Goal: Transaction & Acquisition: Purchase product/service

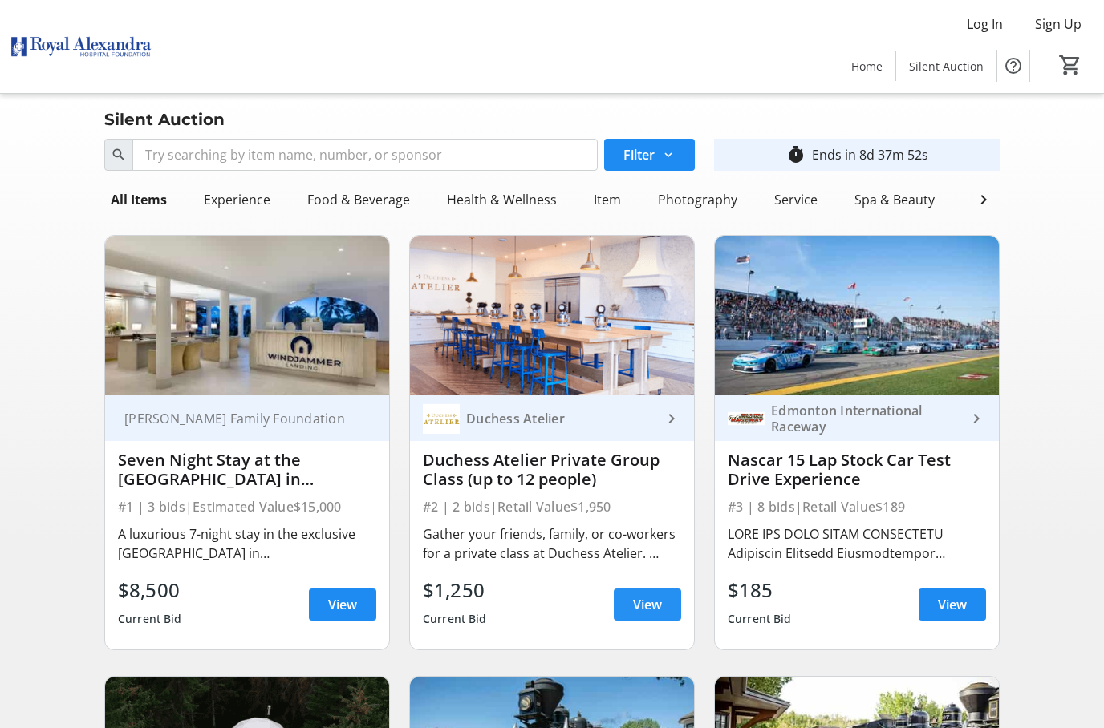
click at [631, 598] on span at bounding box center [647, 605] width 67 height 38
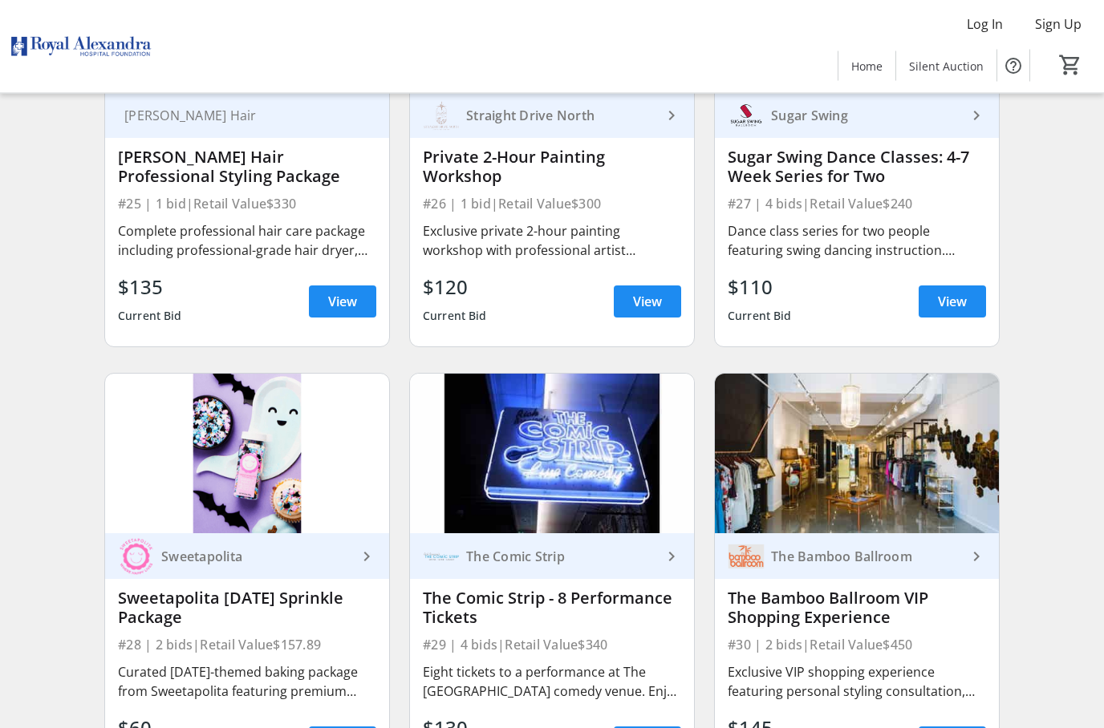
scroll to position [3833, 0]
click at [812, 615] on div "The Bamboo Ballroom VIP Shopping Experience" at bounding box center [856, 608] width 258 height 38
click at [813, 526] on img at bounding box center [857, 454] width 284 height 160
click at [803, 456] on img at bounding box center [857, 454] width 284 height 160
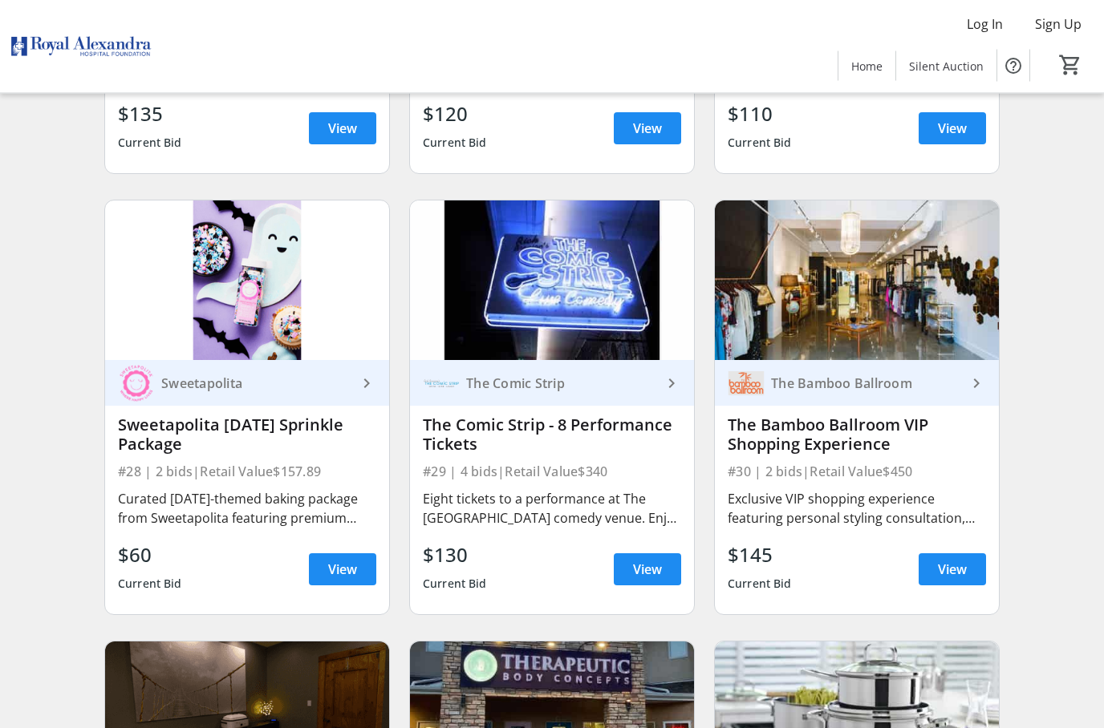
scroll to position [4001, 0]
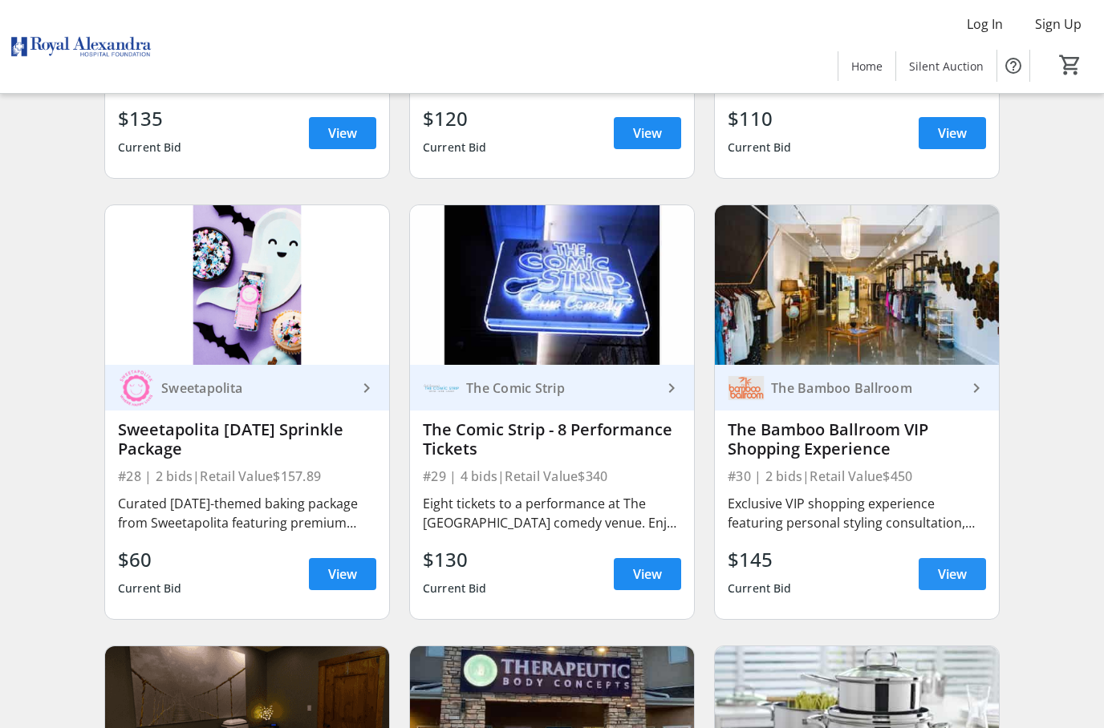
click at [953, 573] on span "View" at bounding box center [952, 574] width 29 height 19
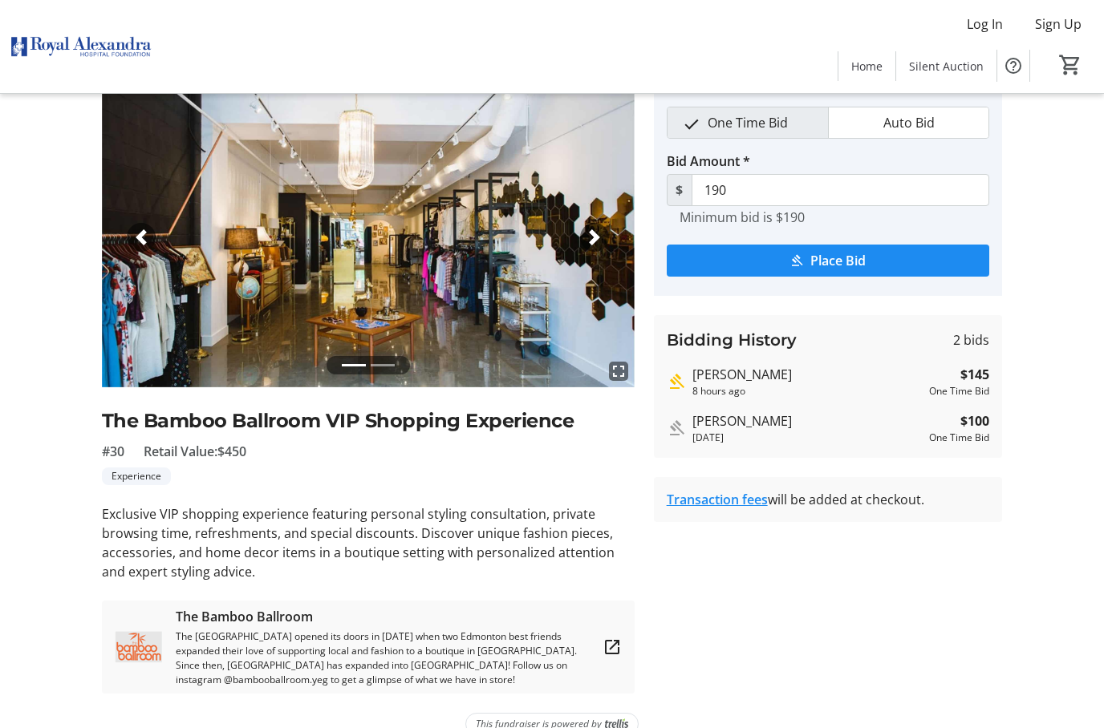
scroll to position [91, 0]
